Goal: Transaction & Acquisition: Purchase product/service

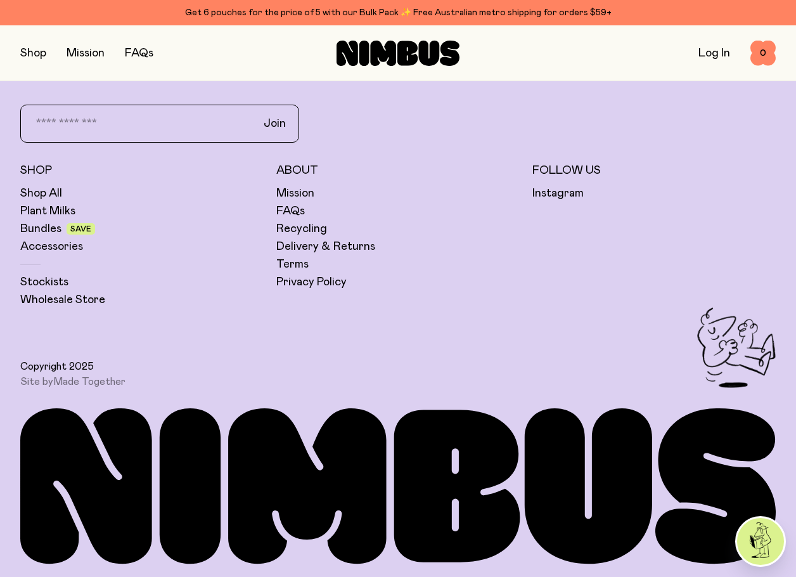
scroll to position [3087, 0]
click at [42, 284] on link "Stockists" at bounding box center [44, 282] width 48 height 15
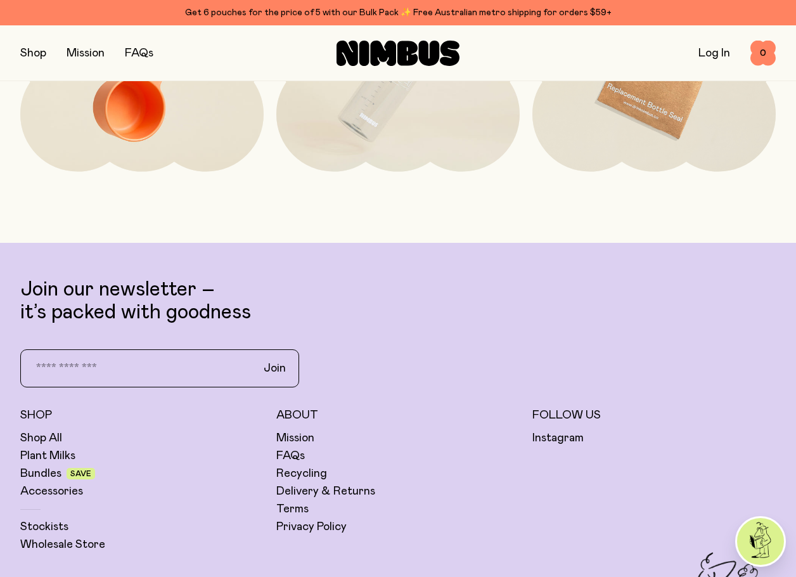
scroll to position [2834, 0]
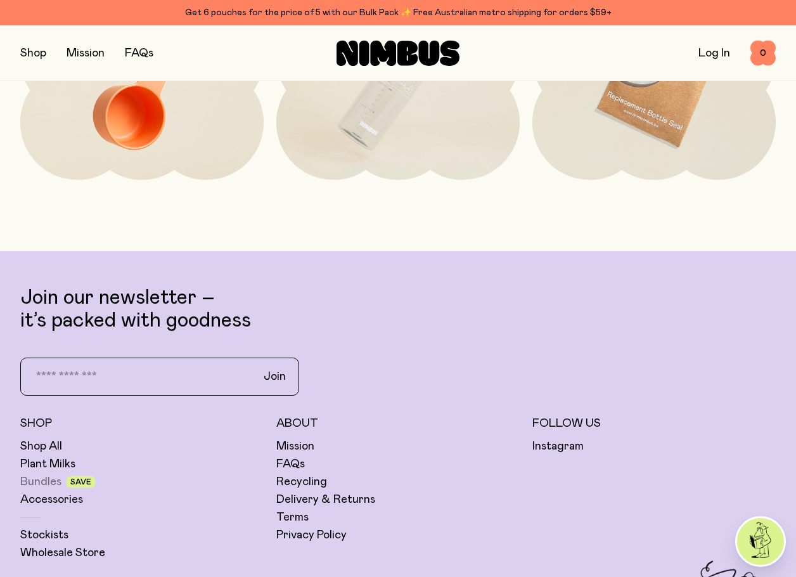
click at [41, 483] on link "Bundles" at bounding box center [40, 481] width 41 height 15
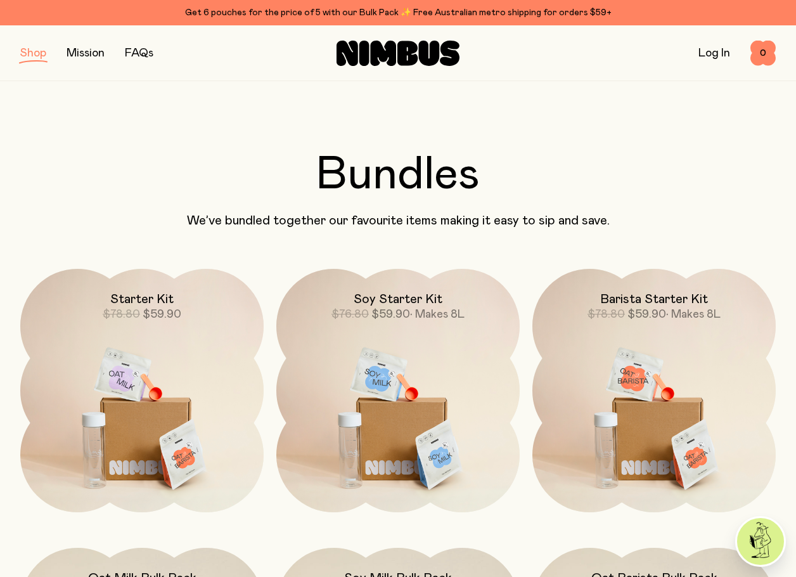
click at [41, 57] on button "button" at bounding box center [33, 53] width 26 height 18
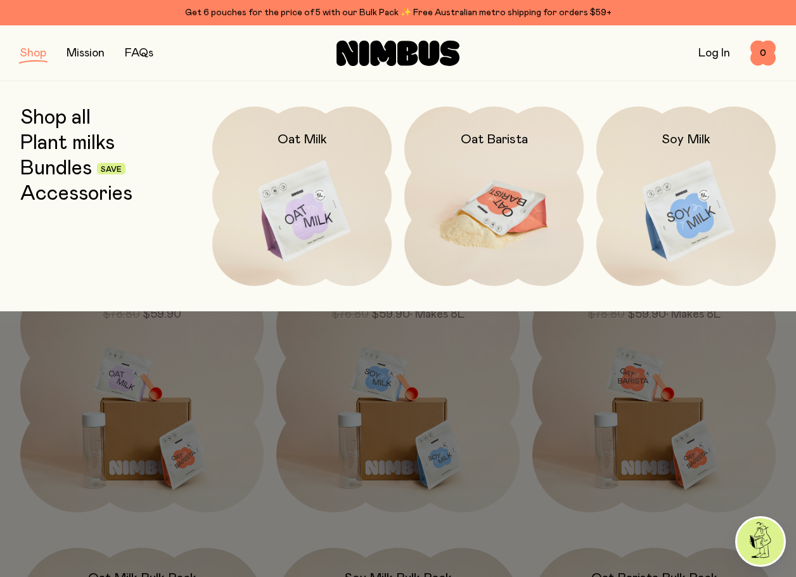
click at [494, 223] on img at bounding box center [494, 212] width 179 height 211
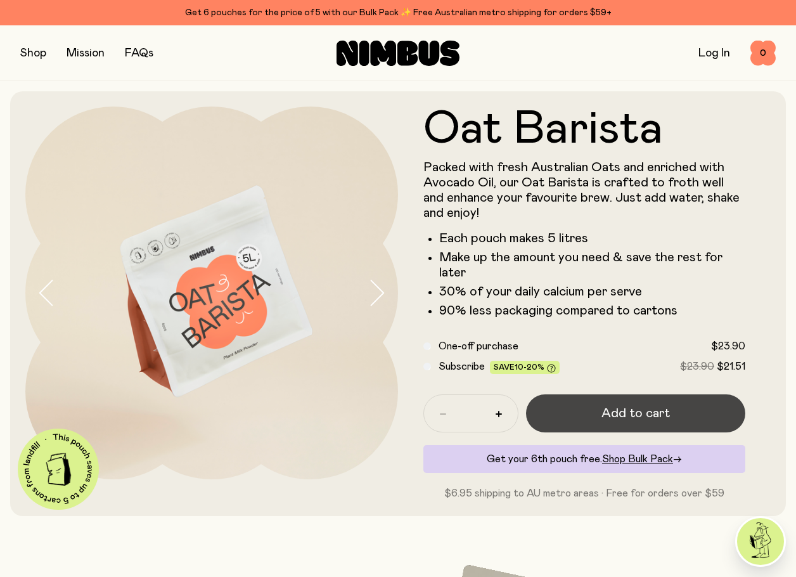
click at [639, 420] on span "Add to cart" at bounding box center [636, 414] width 68 height 18
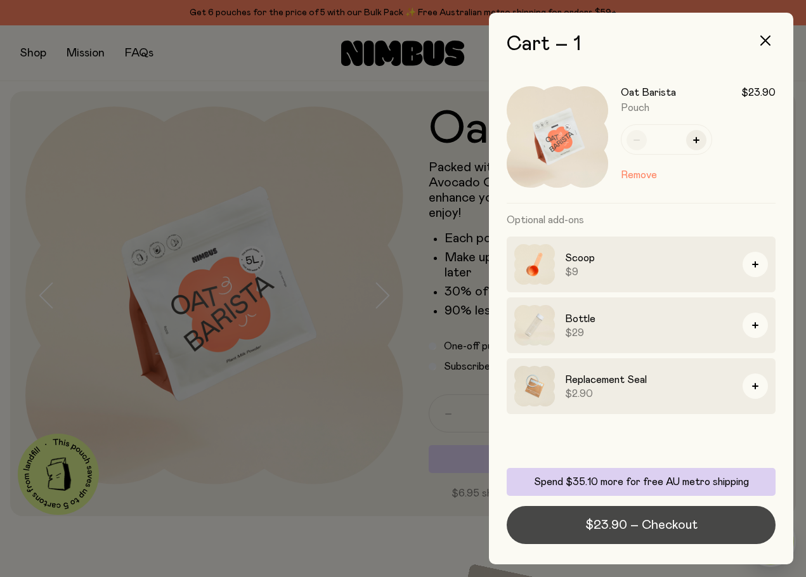
click at [632, 526] on span "$23.90 – Checkout" at bounding box center [641, 525] width 112 height 18
